Goal: Task Accomplishment & Management: Manage account settings

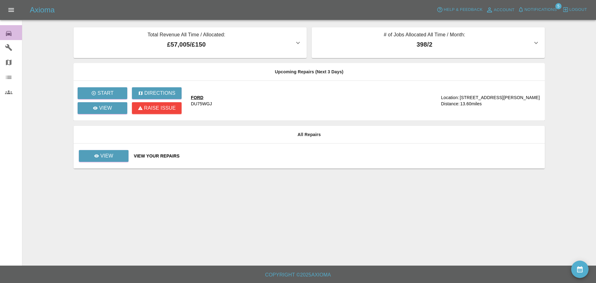
click at [9, 33] on icon at bounding box center [8, 33] width 7 height 7
click at [9, 33] on icon at bounding box center [9, 33] width 6 height 5
click at [17, 32] on div "0" at bounding box center [13, 32] width 17 height 9
click at [214, 155] on div "View Your Repairs" at bounding box center [337, 156] width 406 height 6
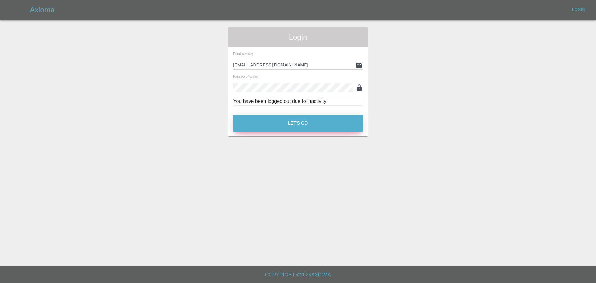
click at [269, 122] on button "Let's Go" at bounding box center [298, 122] width 130 height 17
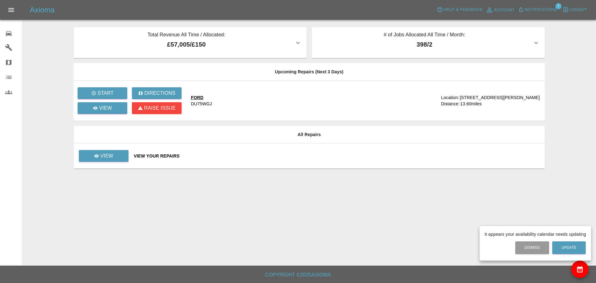
click at [8, 37] on div at bounding box center [298, 141] width 596 height 283
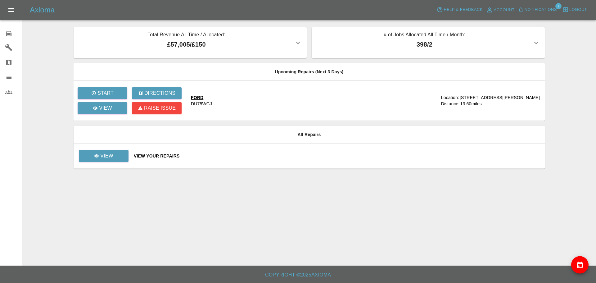
click at [9, 35] on icon at bounding box center [9, 33] width 6 height 5
click at [12, 36] on div "0" at bounding box center [13, 32] width 17 height 9
click at [37, 12] on h5 "Axioma" at bounding box center [42, 10] width 25 height 10
drag, startPoint x: 14, startPoint y: 9, endPoint x: 4, endPoint y: 13, distance: 10.4
click at [14, 9] on icon "Open drawer" at bounding box center [10, 9] width 7 height 7
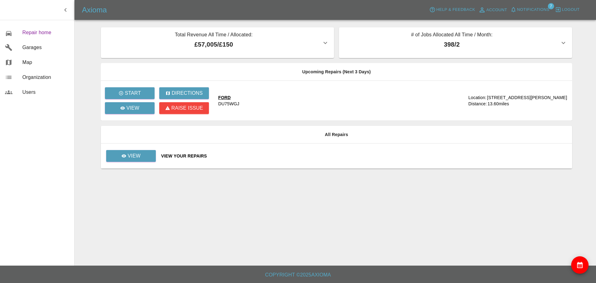
click at [36, 31] on span "Repair home" at bounding box center [45, 32] width 47 height 7
click at [45, 35] on span "Repair home" at bounding box center [45, 32] width 47 height 7
drag, startPoint x: 265, startPoint y: 157, endPoint x: 262, endPoint y: 157, distance: 3.1
click at [265, 157] on div "View Your Repairs" at bounding box center [364, 156] width 406 height 6
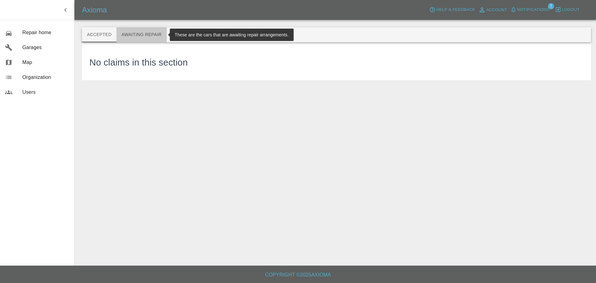
click at [142, 34] on button "Awaiting Repair" at bounding box center [141, 34] width 50 height 15
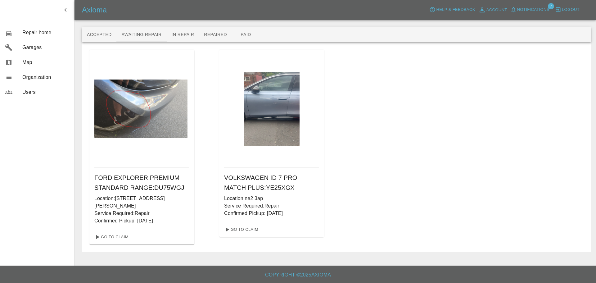
click at [258, 187] on h6 "VOLKSWAGEN ID 7 PRO MATCH PLUS : YE25XGX" at bounding box center [271, 182] width 95 height 20
click at [244, 228] on link "Go To Claim" at bounding box center [241, 229] width 38 height 10
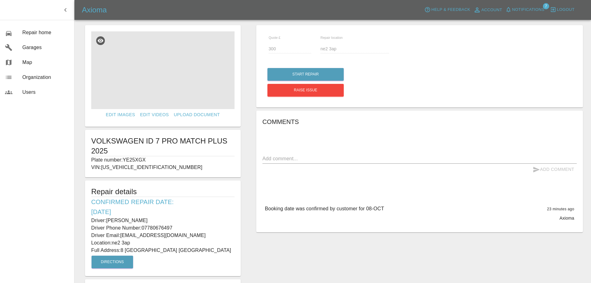
scroll to position [5, 0]
click at [157, 86] on img at bounding box center [162, 71] width 143 height 78
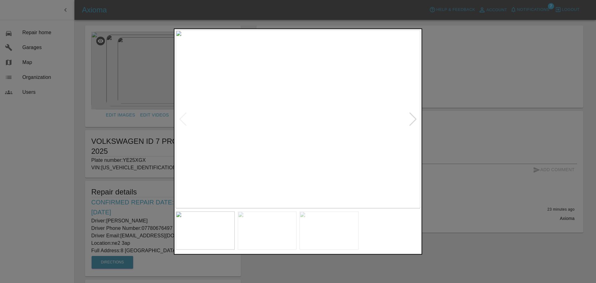
click at [413, 118] on div at bounding box center [413, 119] width 8 height 14
click at [413, 118] on img at bounding box center [298, 119] width 244 height 178
click at [183, 121] on div at bounding box center [183, 119] width 8 height 14
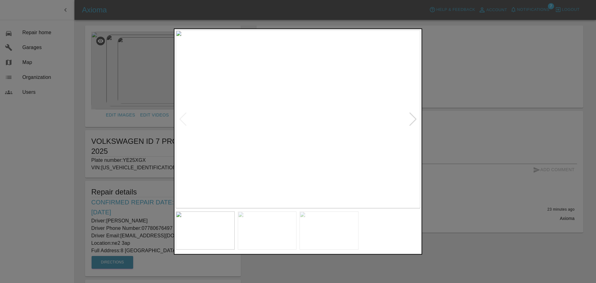
click at [278, 120] on img at bounding box center [298, 119] width 244 height 178
click at [286, 125] on img at bounding box center [298, 119] width 244 height 178
click at [271, 122] on img at bounding box center [297, 70] width 733 height 534
click at [334, 228] on img at bounding box center [328, 230] width 59 height 38
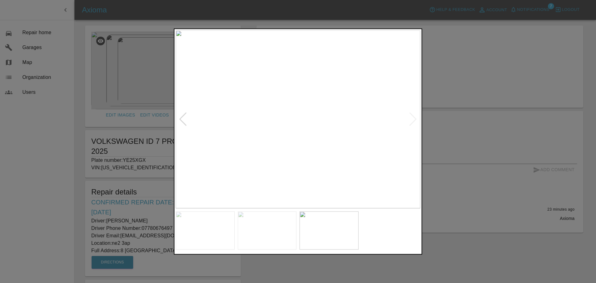
click at [334, 228] on img at bounding box center [328, 230] width 59 height 38
click at [321, 157] on img at bounding box center [298, 119] width 244 height 178
click at [301, 146] on img at bounding box center [244, 72] width 733 height 534
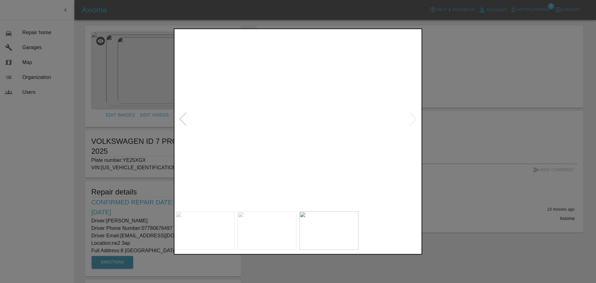
click at [298, 132] on img at bounding box center [240, 83] width 733 height 534
click at [330, 128] on img at bounding box center [239, 77] width 733 height 534
click at [334, 132] on img at bounding box center [298, 119] width 244 height 178
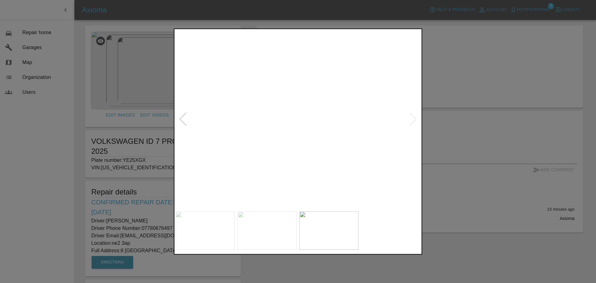
click at [80, 74] on div at bounding box center [298, 141] width 596 height 283
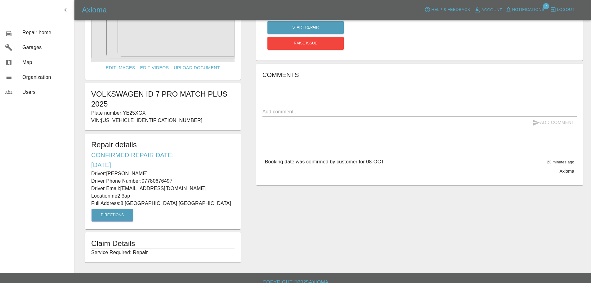
scroll to position [67, 0]
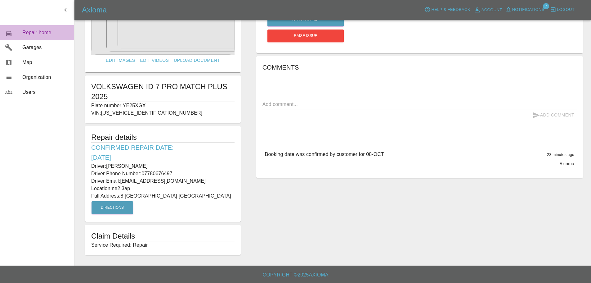
click at [49, 33] on span "Repair home" at bounding box center [45, 32] width 47 height 7
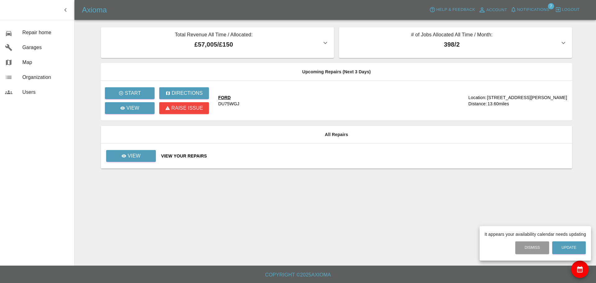
click at [195, 153] on div at bounding box center [298, 141] width 596 height 283
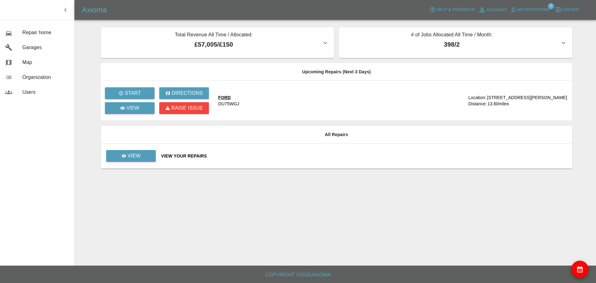
click at [170, 145] on td "View Your Repairs" at bounding box center [364, 155] width 416 height 25
click at [152, 149] on td "View" at bounding box center [128, 155] width 55 height 25
click at [154, 154] on link "View" at bounding box center [131, 156] width 50 height 12
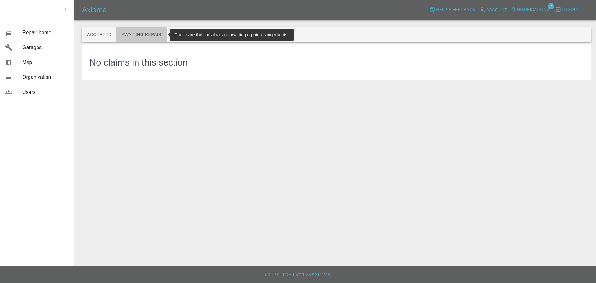
click at [152, 30] on button "Awaiting Repair" at bounding box center [141, 34] width 50 height 15
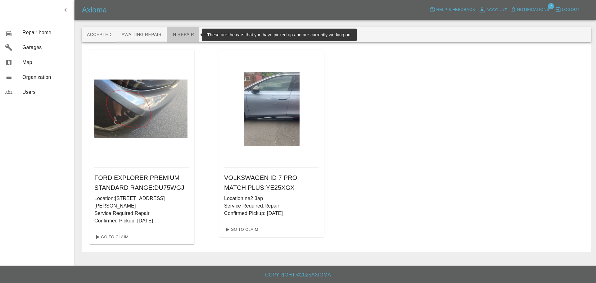
click at [183, 36] on button "In Repair" at bounding box center [183, 34] width 33 height 15
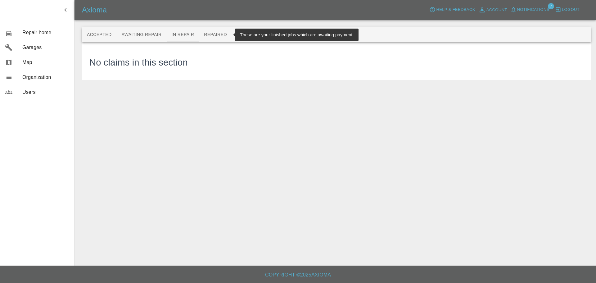
click at [223, 38] on button "Repaired" at bounding box center [215, 34] width 33 height 15
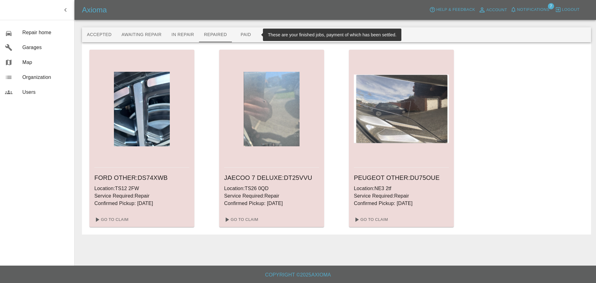
click at [243, 37] on button "Paid" at bounding box center [246, 34] width 28 height 15
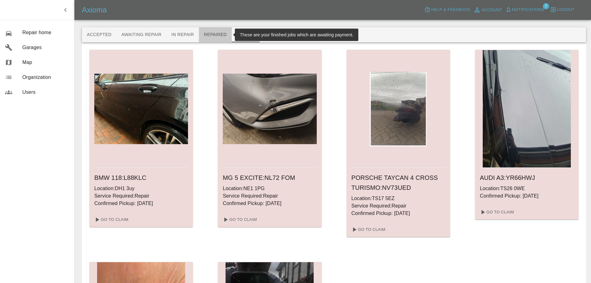
click at [213, 32] on button "Repaired" at bounding box center [215, 34] width 33 height 15
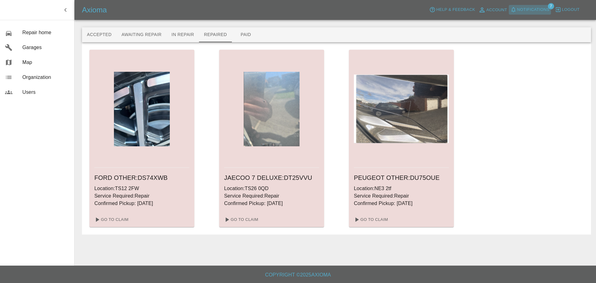
click at [528, 8] on span "Notifications" at bounding box center [533, 9] width 32 height 7
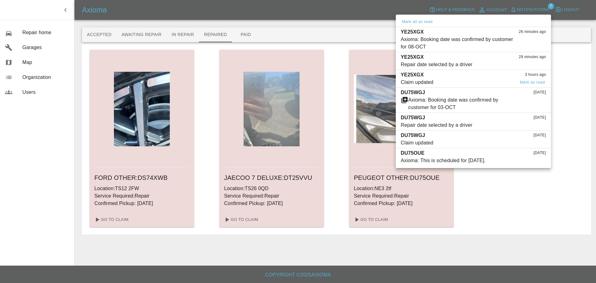
click at [497, 78] on div "YE25XGX 3 hours ago" at bounding box center [473, 74] width 145 height 7
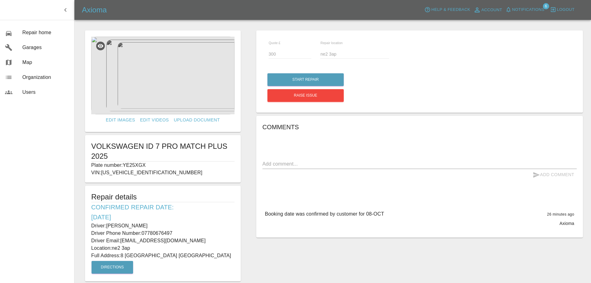
click at [528, 8] on span "Notifications" at bounding box center [528, 9] width 32 height 7
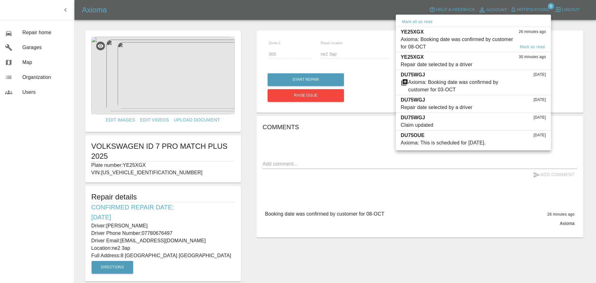
click at [494, 45] on div "Axioma: Booking date was confirmed by customer for 08-OCT" at bounding box center [458, 43] width 114 height 15
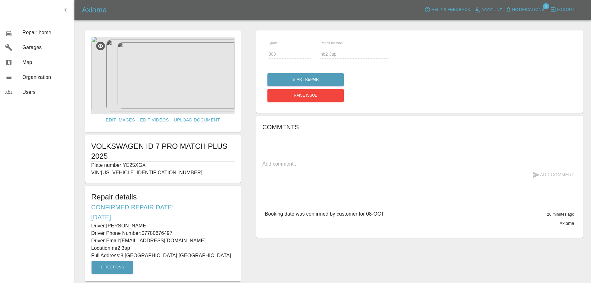
click at [529, 9] on span "Notifications" at bounding box center [528, 9] width 32 height 7
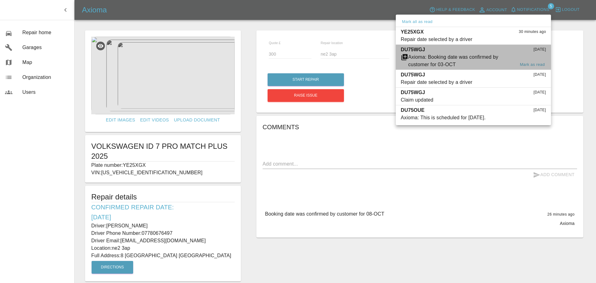
click at [485, 64] on div "Axioma: Booking date was confirmed by customer for 03-OCT" at bounding box center [461, 60] width 107 height 15
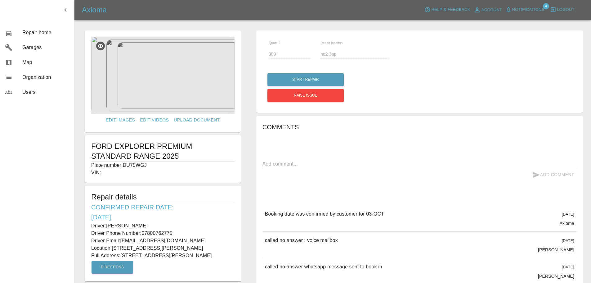
type input "150"
type input "[STREET_ADDRESS][PERSON_NAME]"
click at [516, 8] on span "Notifications" at bounding box center [528, 9] width 32 height 7
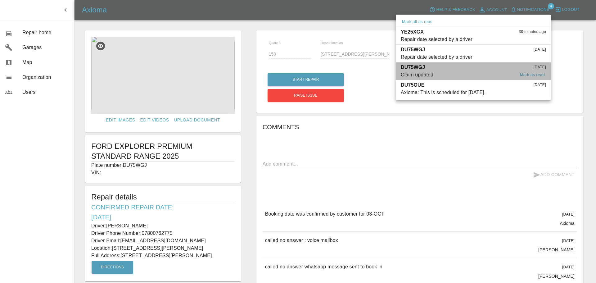
click at [484, 73] on span "Claim updated" at bounding box center [458, 74] width 114 height 7
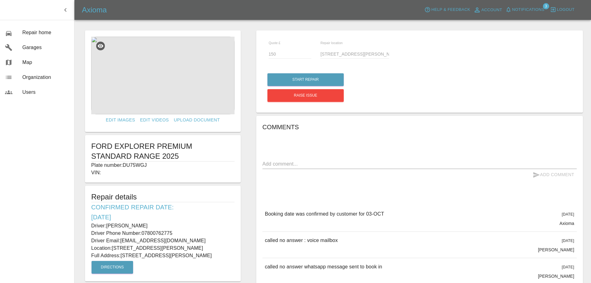
click at [521, 7] on span "Notifications" at bounding box center [528, 9] width 32 height 7
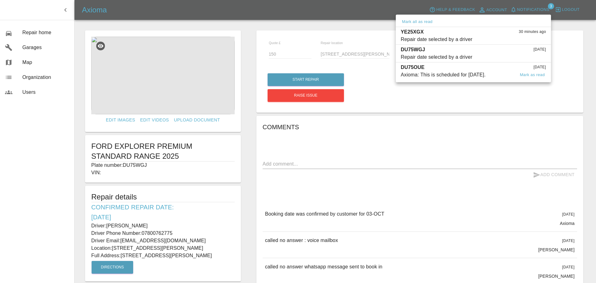
click at [494, 70] on div "DU75OUE [DATE]" at bounding box center [473, 67] width 145 height 7
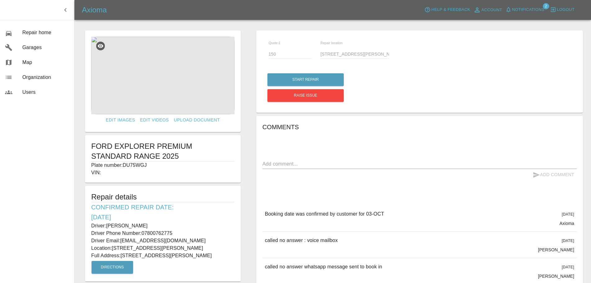
type input "200"
type input "NE3 2tf"
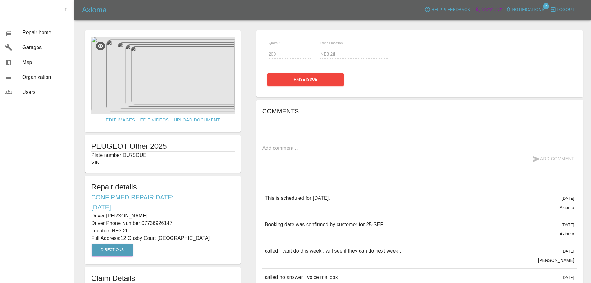
click at [497, 9] on span "Account" at bounding box center [491, 10] width 21 height 7
